Goal: Task Accomplishment & Management: Complete application form

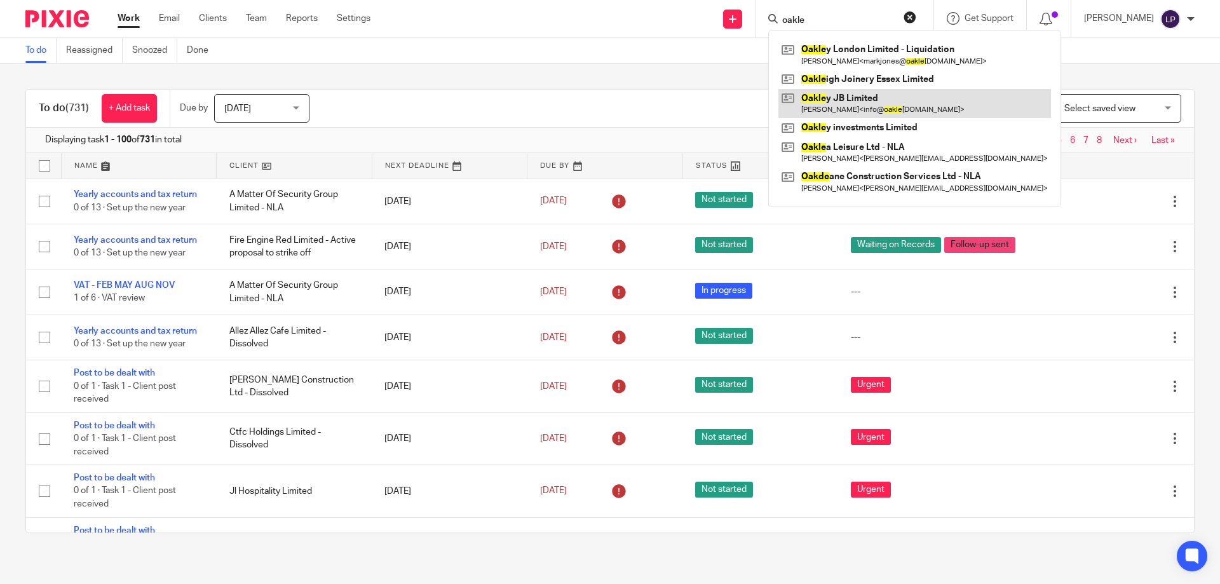
type input "oakle"
click at [890, 105] on link at bounding box center [914, 103] width 273 height 29
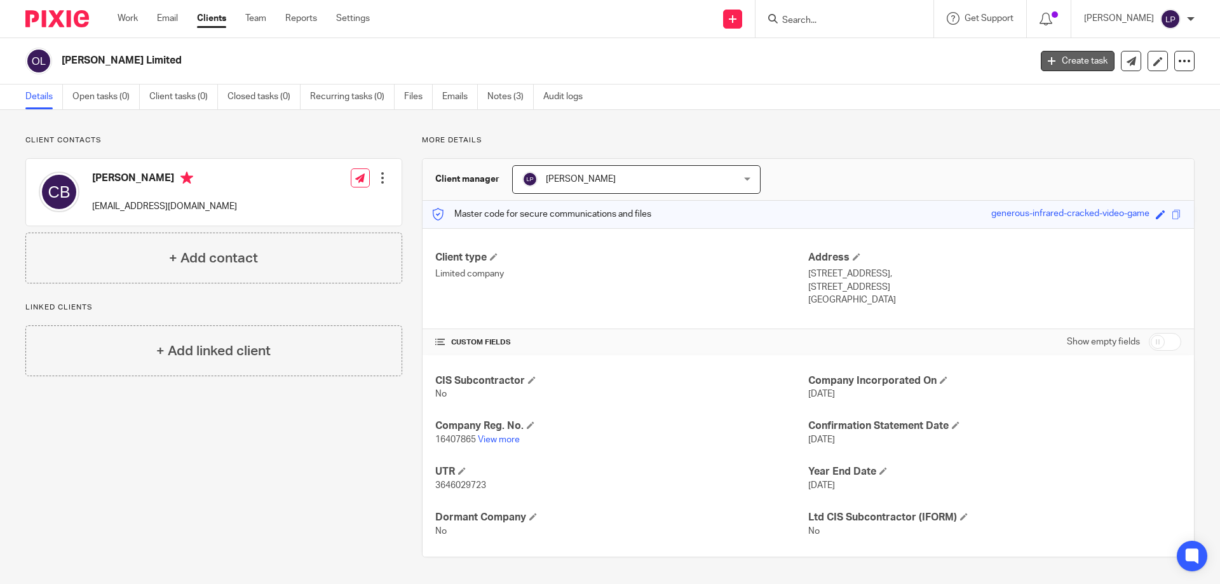
click at [1080, 57] on link "Create task" at bounding box center [1078, 61] width 74 height 20
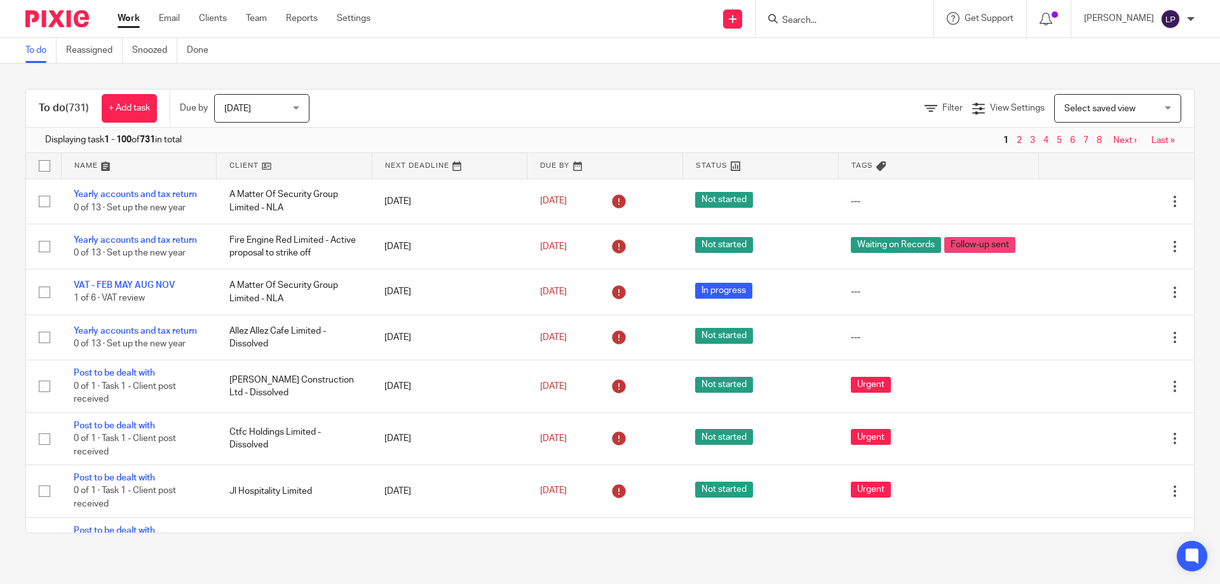
click at [851, 18] on input "Search" at bounding box center [838, 20] width 114 height 11
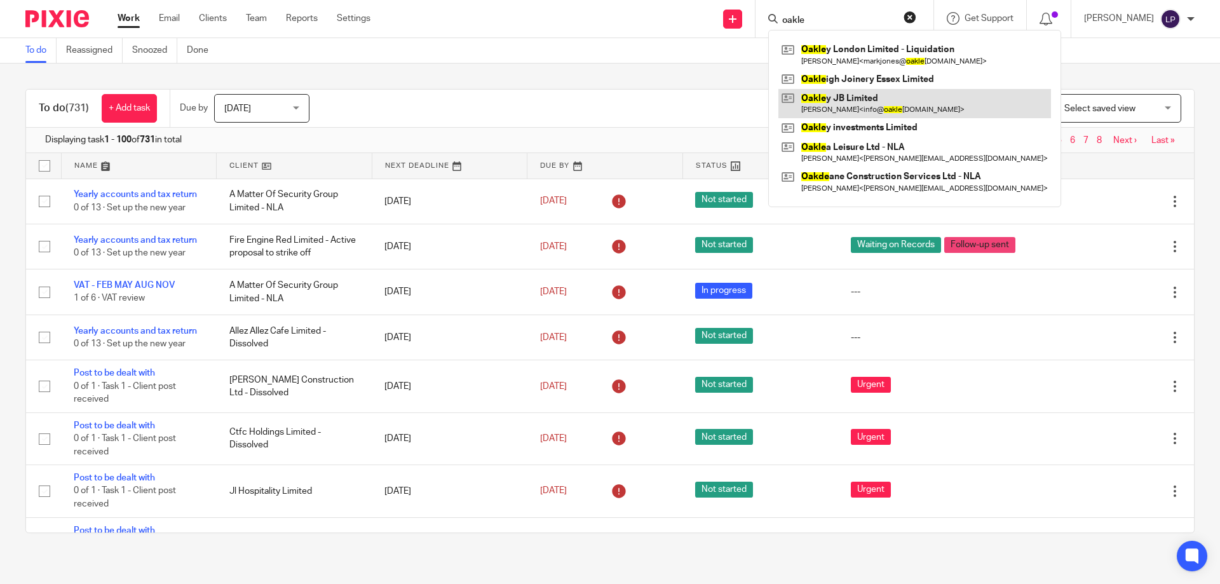
type input "oakle"
click at [892, 105] on link at bounding box center [914, 103] width 273 height 29
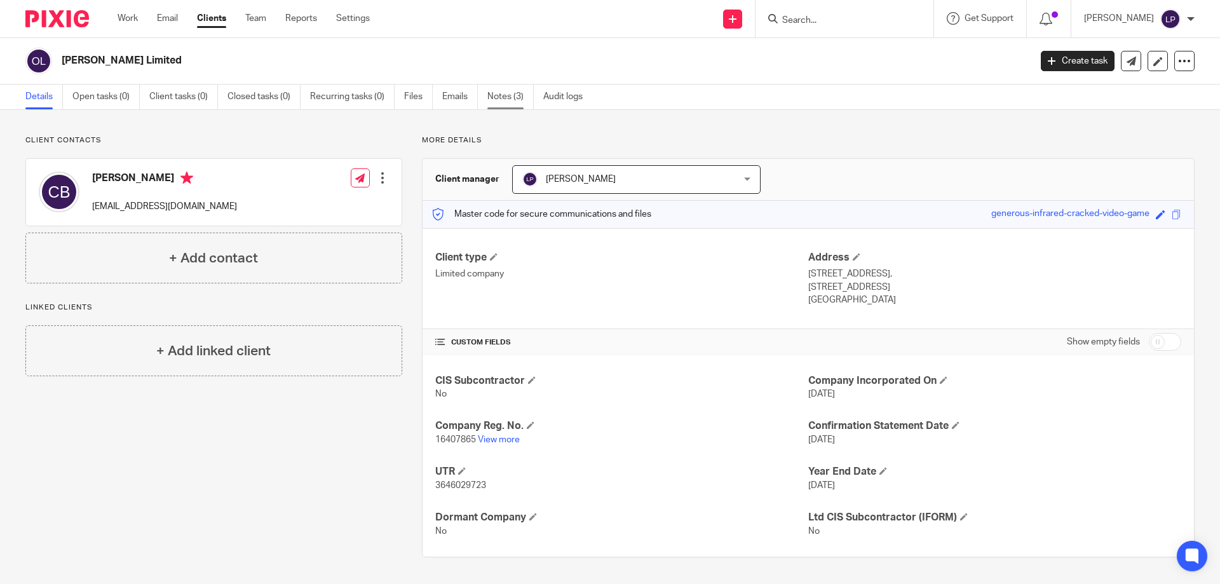
click at [527, 85] on link "Notes (3)" at bounding box center [510, 96] width 46 height 25
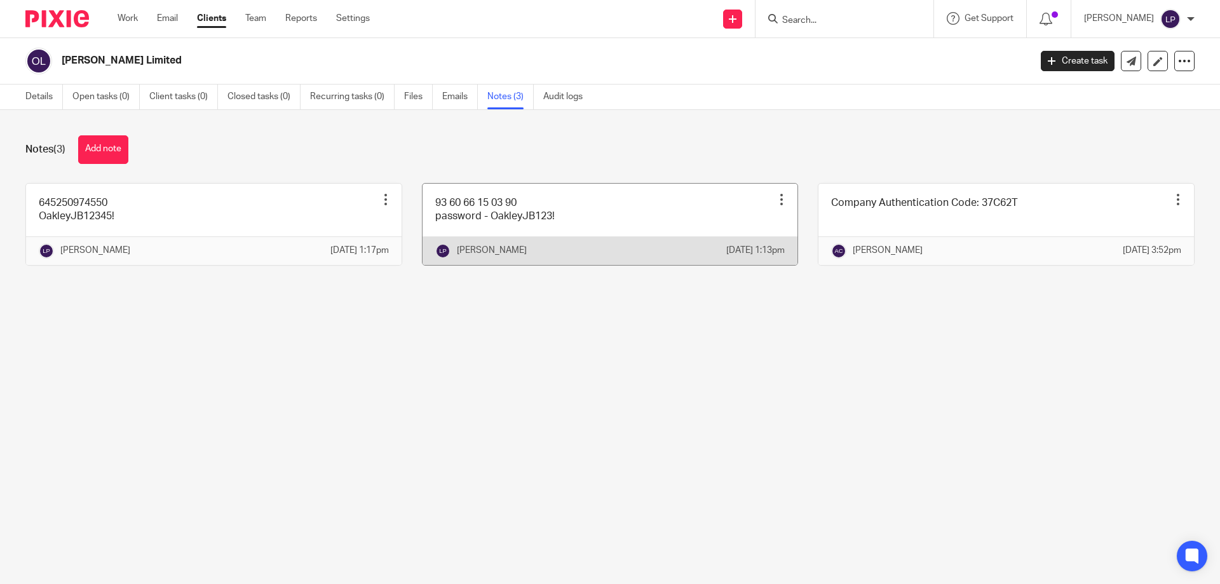
click at [536, 216] on link at bounding box center [609, 224] width 375 height 81
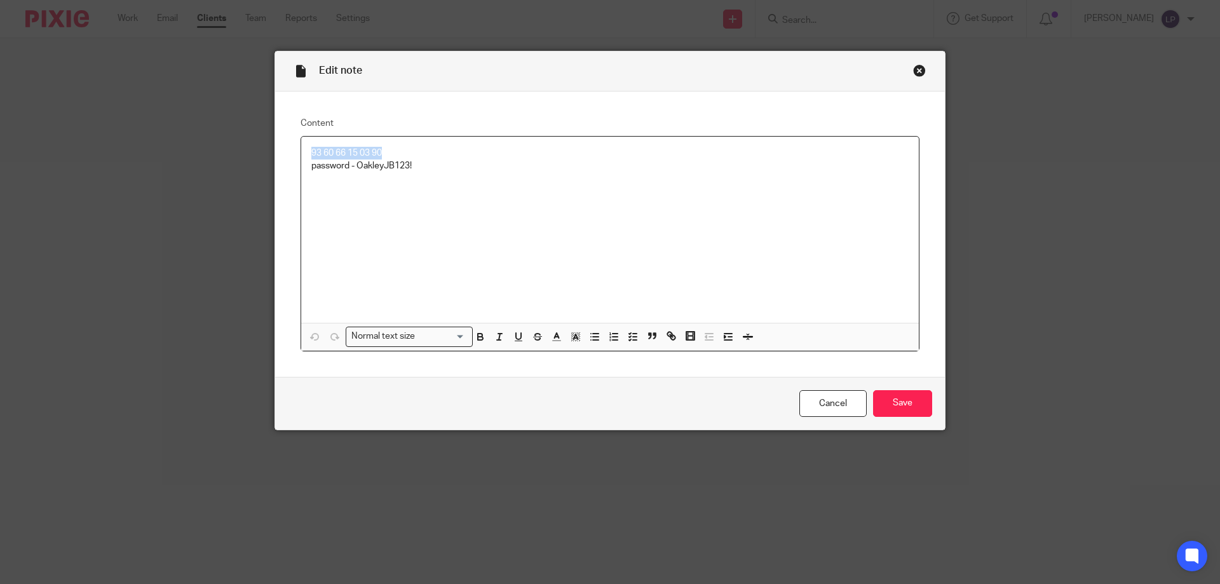
drag, startPoint x: 389, startPoint y: 153, endPoint x: 299, endPoint y: 148, distance: 89.7
click at [301, 148] on div "93 60 66 15 03 90 password - OakleyJB123!" at bounding box center [609, 230] width 617 height 186
copy p "93 60 66 15 03 90"
click at [375, 170] on p "password - OakleyJB123!" at bounding box center [609, 165] width 597 height 13
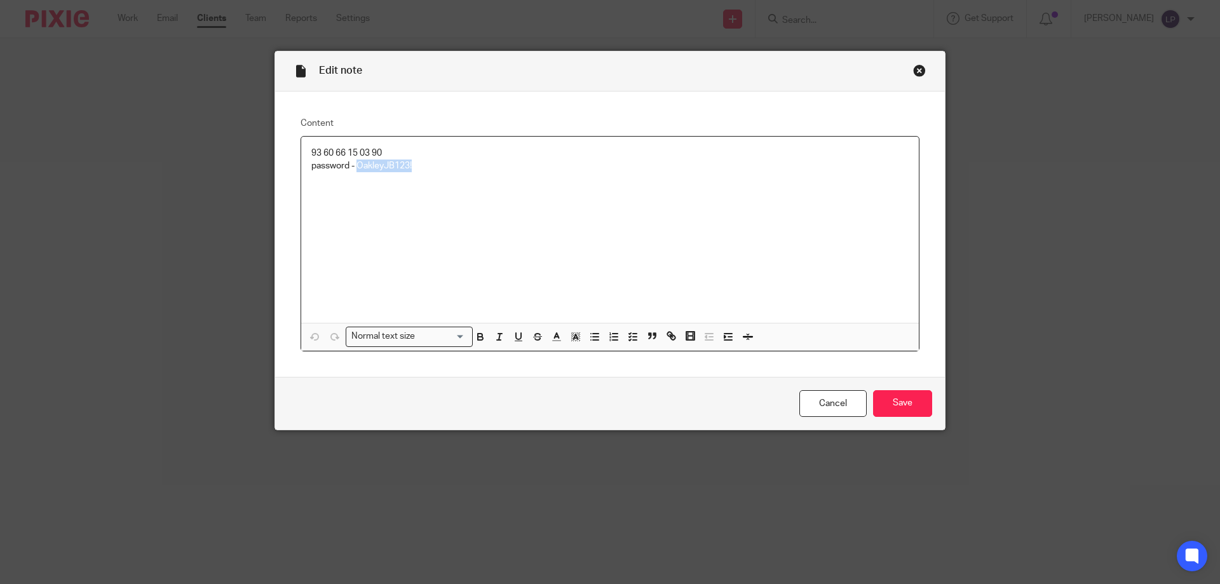
drag, startPoint x: 408, startPoint y: 167, endPoint x: 354, endPoint y: 163, distance: 54.8
click at [354, 163] on p "password - OakleyJB123!" at bounding box center [609, 165] width 597 height 13
copy p "OakleyJB123!"
click at [917, 68] on div "Close this dialog window" at bounding box center [919, 70] width 13 height 13
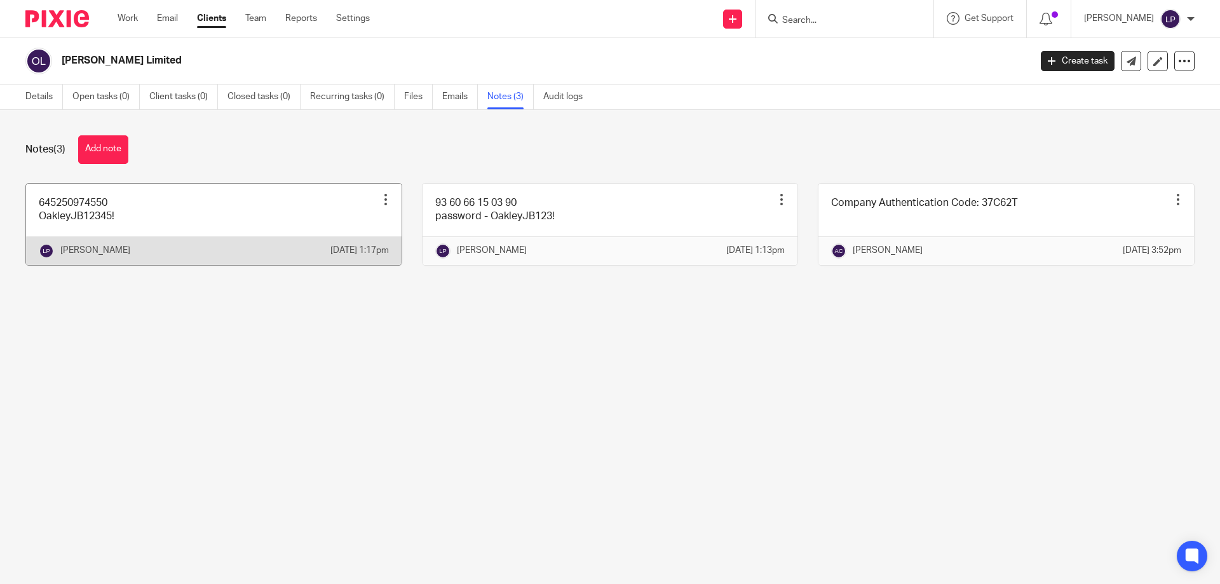
click at [175, 217] on link at bounding box center [213, 224] width 375 height 81
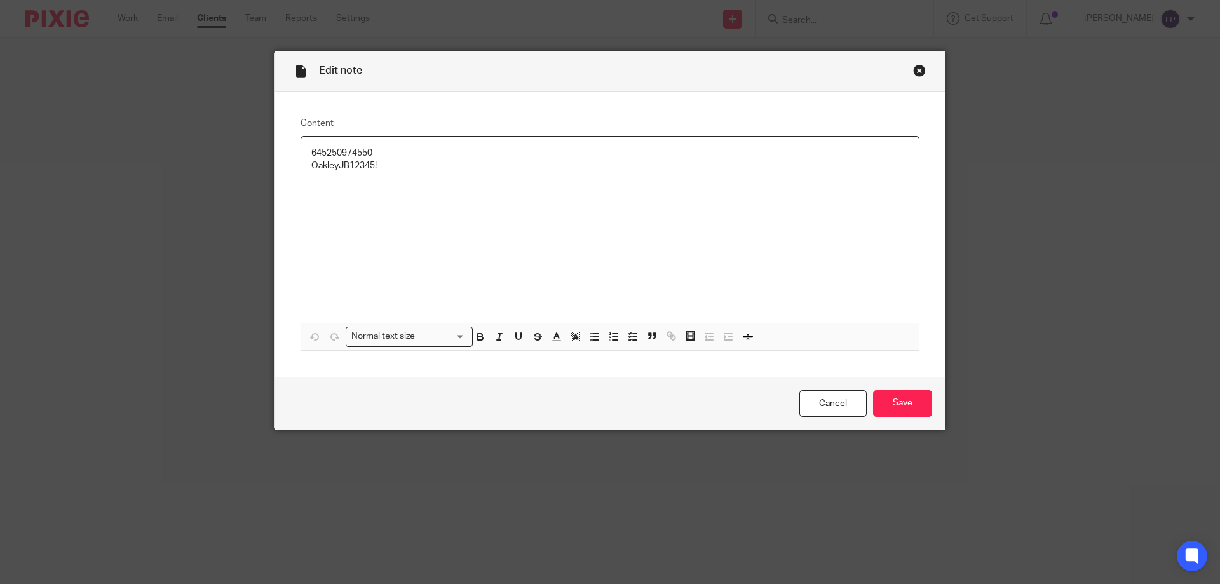
click at [345, 151] on p "645250974550" at bounding box center [609, 153] width 597 height 13
copy p "645250974550"
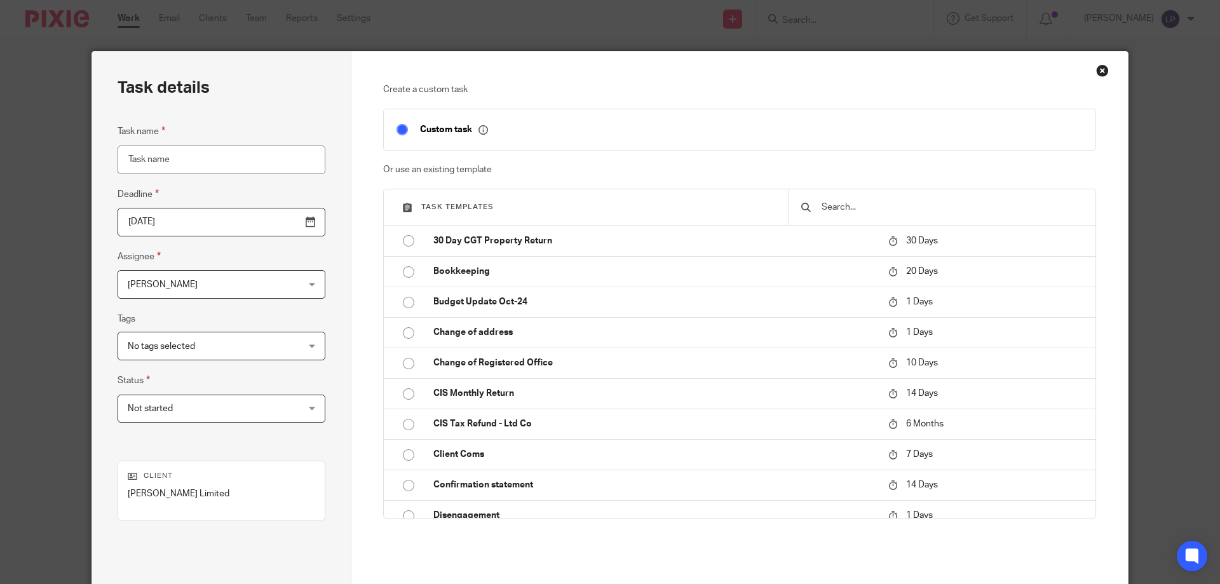
click at [214, 168] on input "Task name" at bounding box center [222, 159] width 208 height 29
type input "VAT"
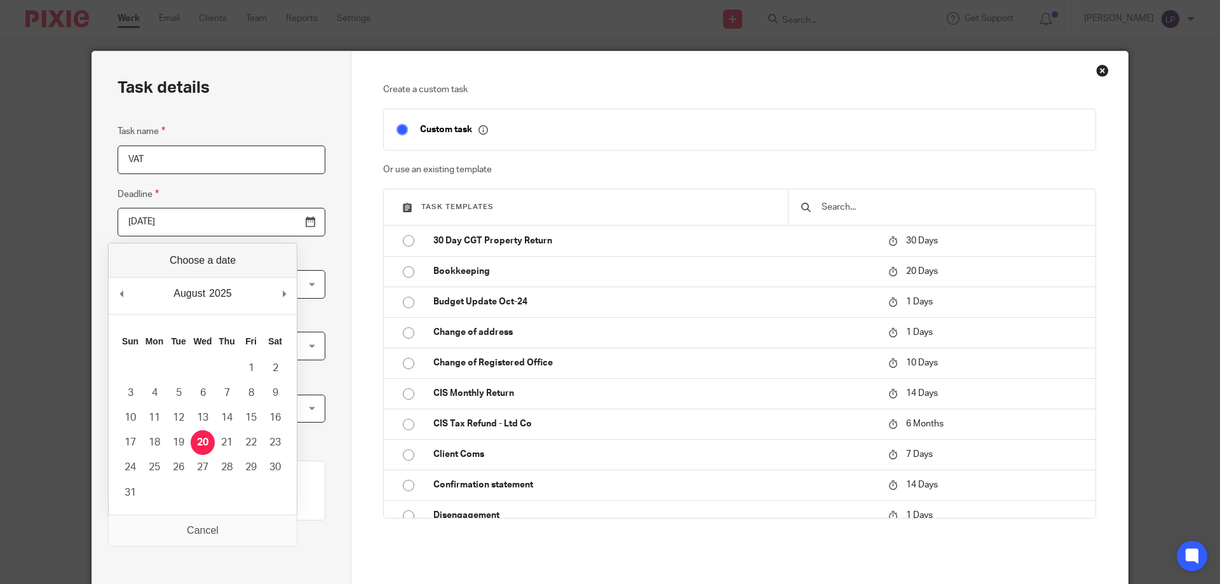
click at [201, 226] on input "2025-08-20" at bounding box center [222, 222] width 208 height 29
click at [335, 189] on div "Task details Task name VAT Deadline 2025-08-20 Assignee Lewis Parker Lewis Park…" at bounding box center [221, 353] width 259 height 605
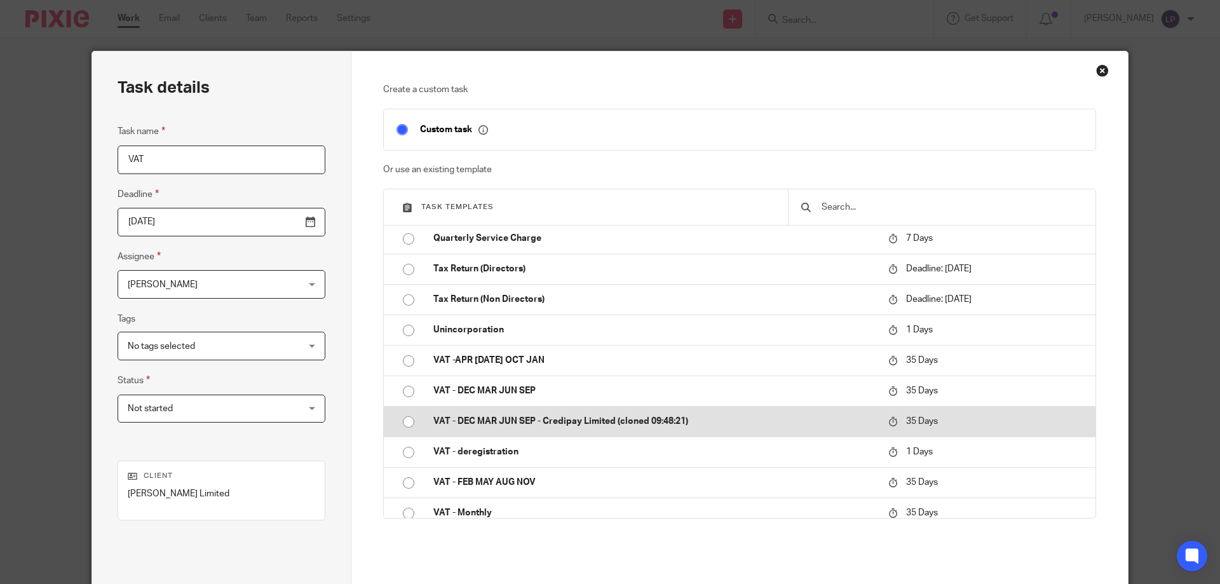
scroll to position [889, 0]
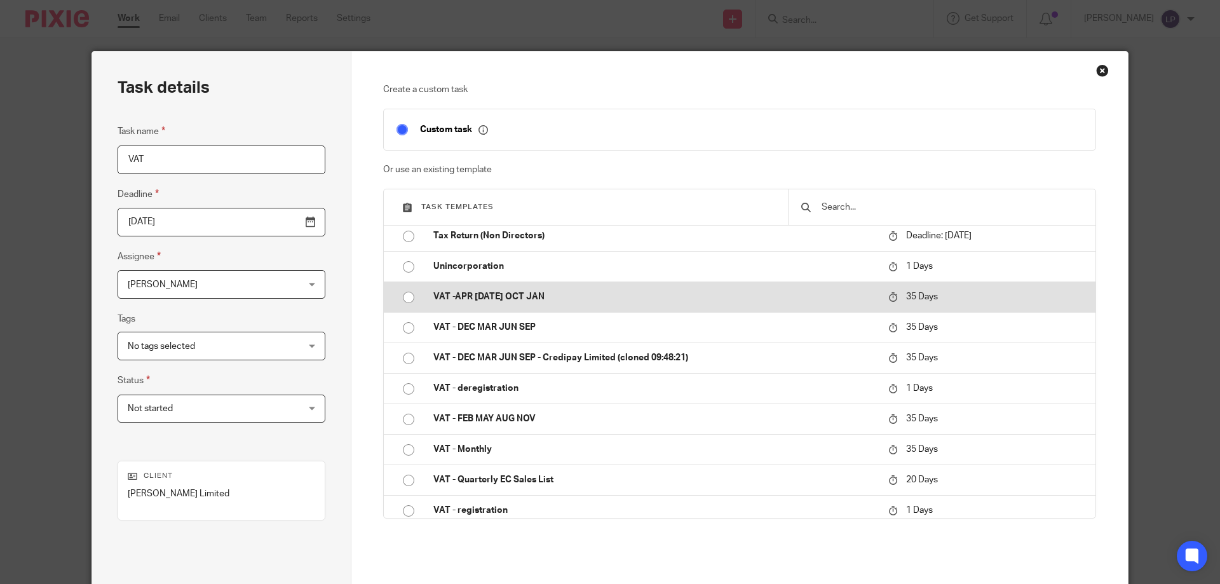
click at [515, 300] on p "VAT -APR JUL OCT JAN" at bounding box center [654, 296] width 442 height 13
type input "2025-09-24"
checkbox input "false"
radio input "true"
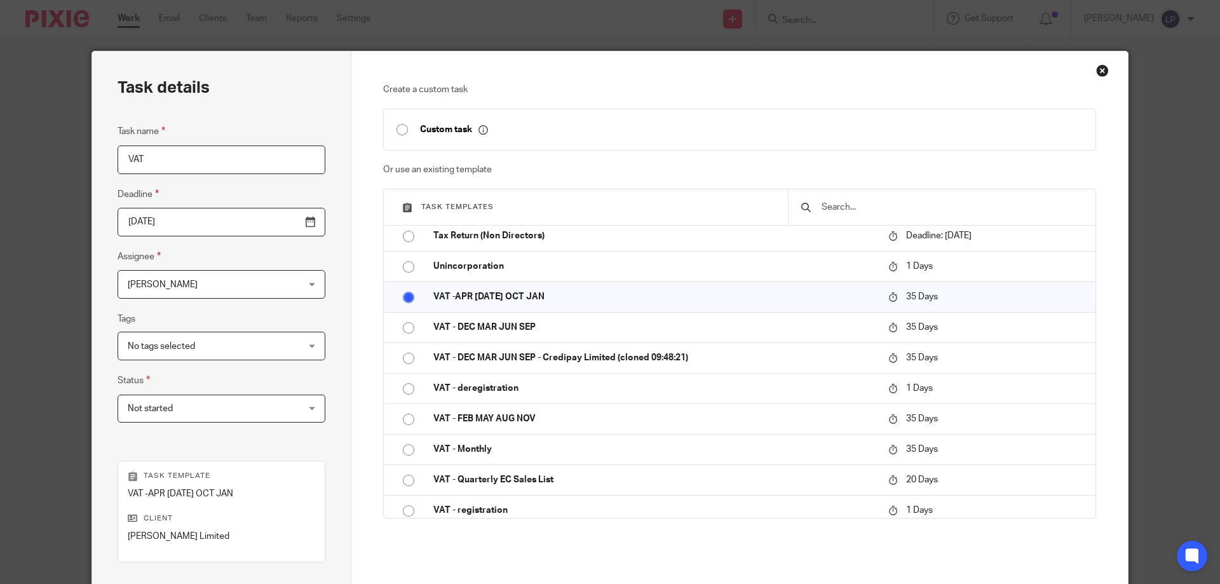
click at [259, 408] on span "Not started" at bounding box center [207, 408] width 158 height 27
click at [307, 374] on div "Task details Task name VAT Deadline 2025-09-24 Assignee Lewis Parker Lewis Park…" at bounding box center [221, 375] width 259 height 648
click at [276, 232] on input "2025-09-24" at bounding box center [222, 222] width 208 height 29
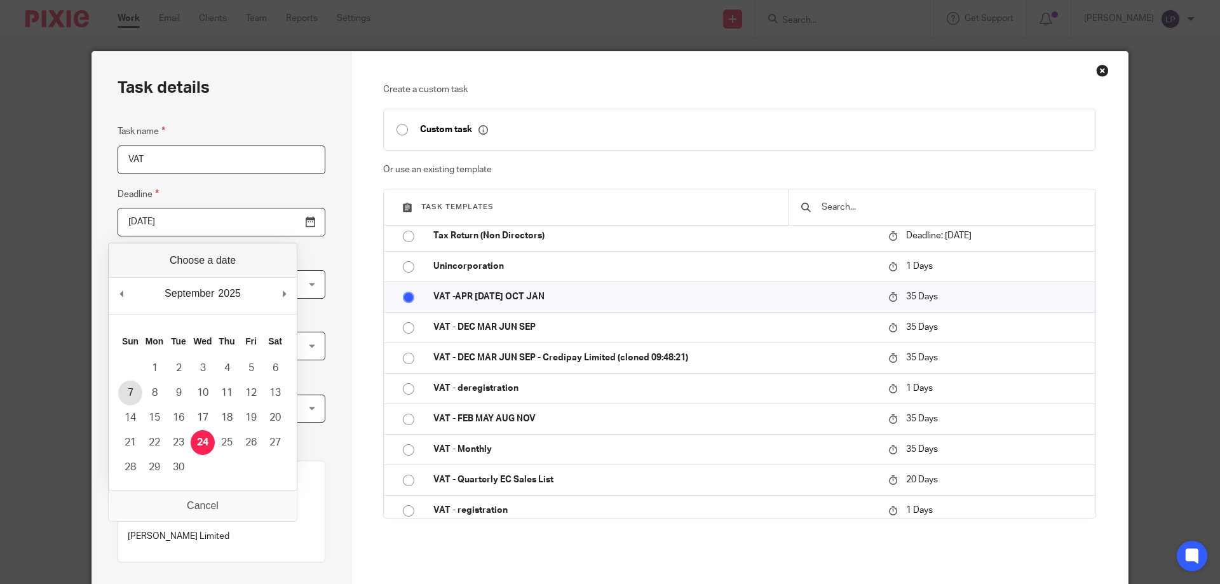
type input "2025-09-07"
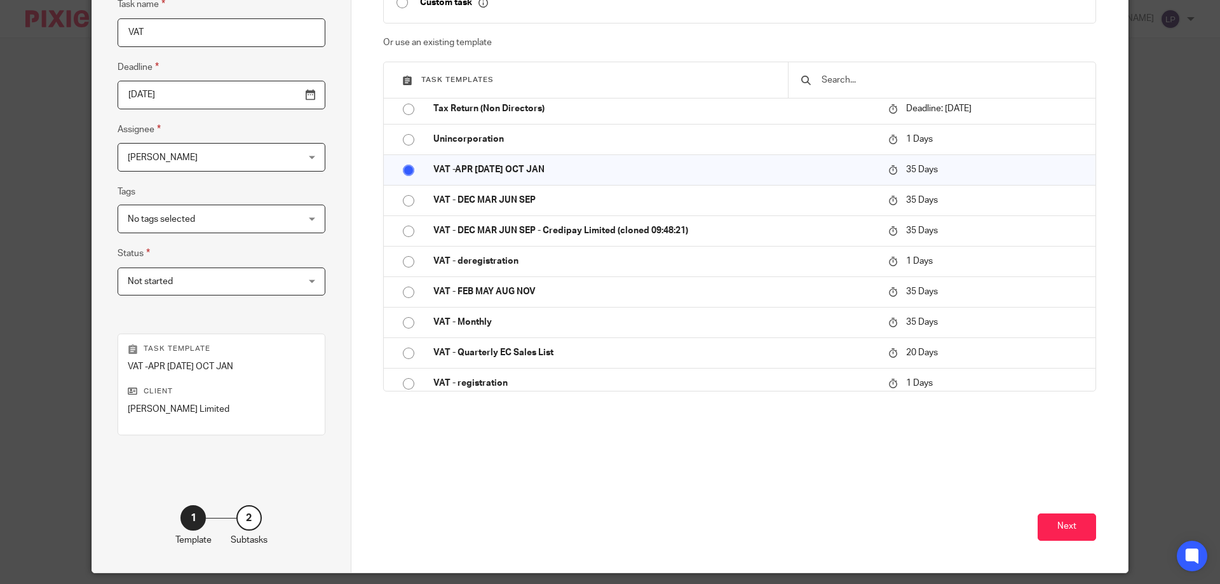
scroll to position [167, 0]
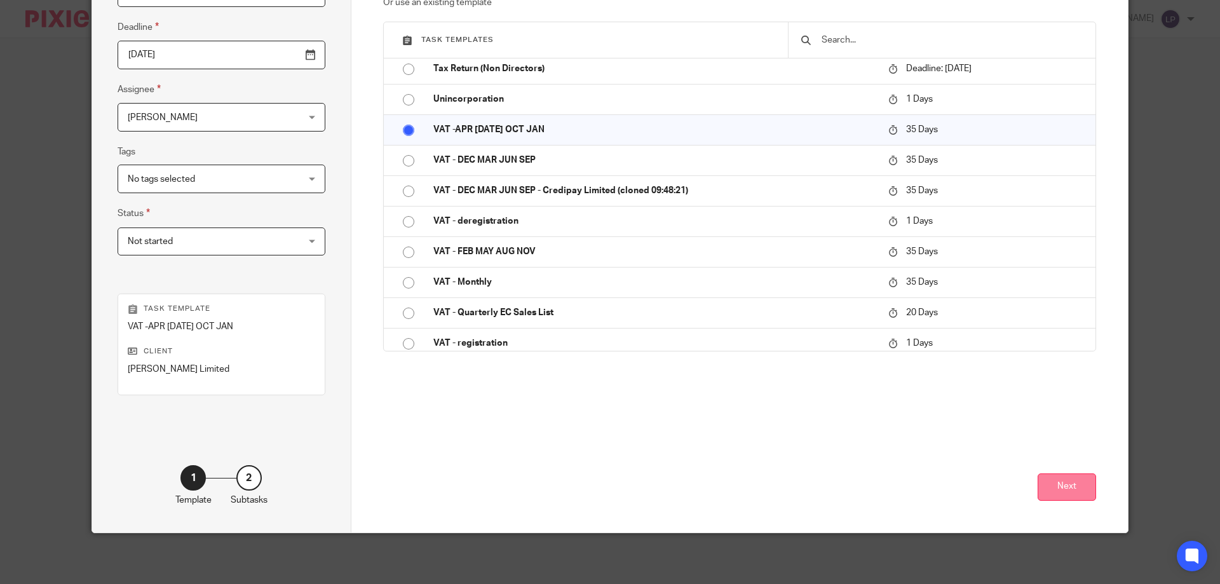
click at [1053, 482] on button "Next" at bounding box center [1066, 486] width 58 height 27
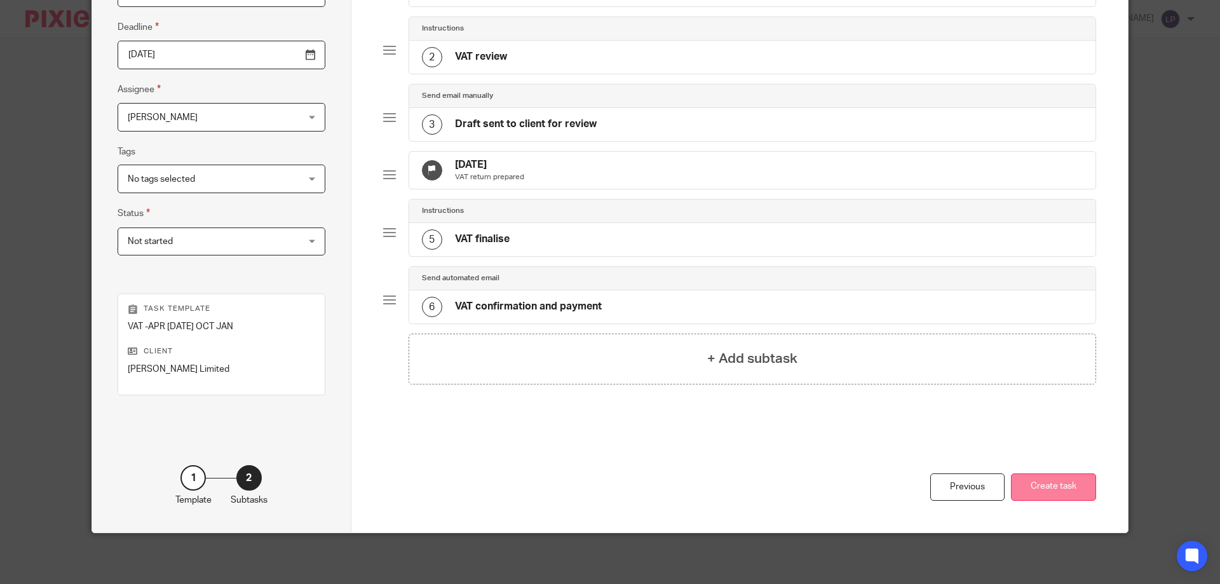
click at [1076, 485] on button "Create task" at bounding box center [1053, 486] width 85 height 27
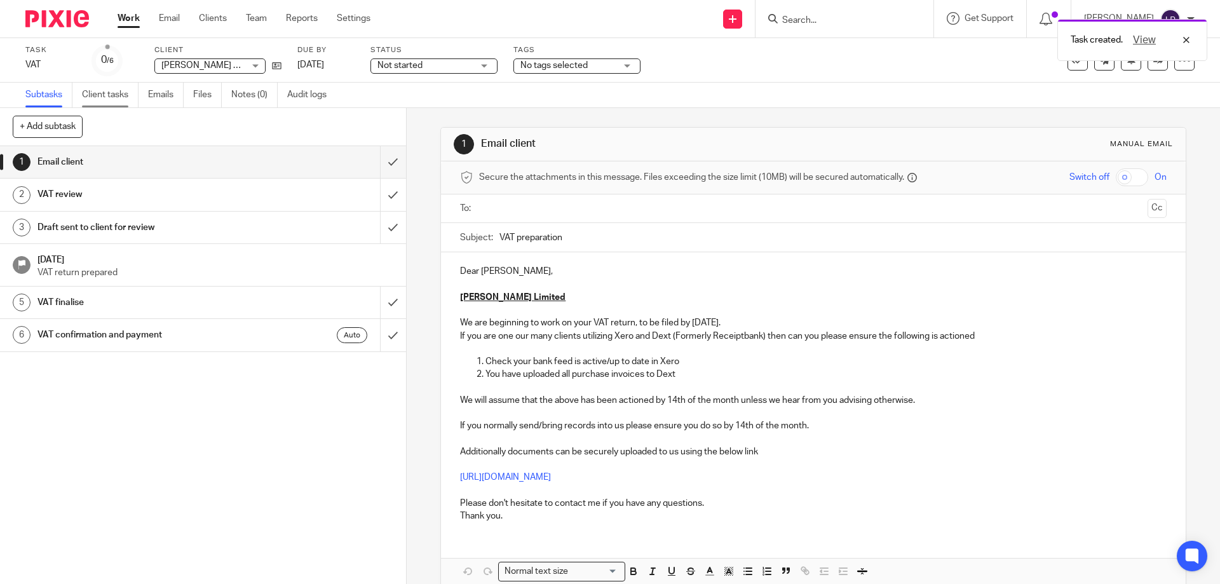
click at [111, 96] on link "Client tasks" at bounding box center [110, 95] width 57 height 25
